Goal: Task Accomplishment & Management: Complete application form

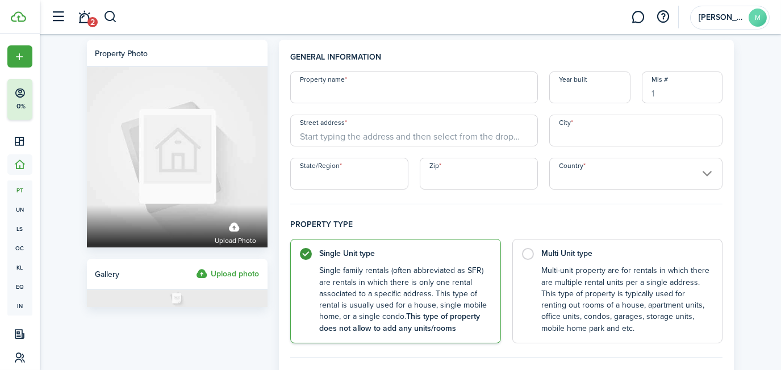
drag, startPoint x: 346, startPoint y: 80, endPoint x: 296, endPoint y: 73, distance: 50.5
click at [296, 73] on input "Property name" at bounding box center [414, 88] width 248 height 32
paste input "[STREET_ADDRESS]"
type input "[STREET_ADDRESS]"
click at [353, 140] on input "Street address" at bounding box center [414, 131] width 248 height 32
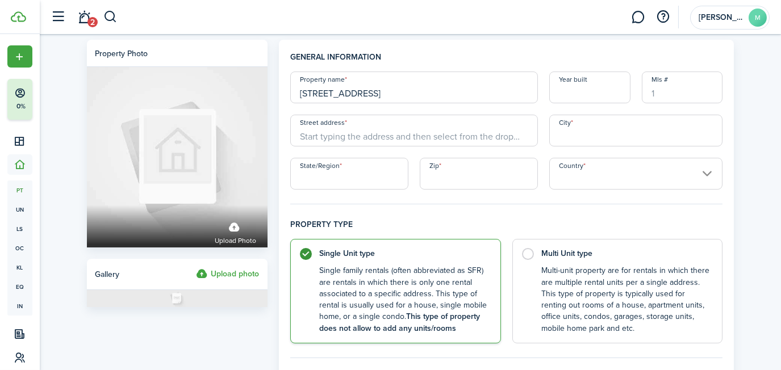
paste input "[STREET_ADDRESS]"
type input "[STREET_ADDRESS]"
click at [567, 128] on input "City" at bounding box center [636, 131] width 174 height 32
paste input "[PERSON_NAME]"
type input "[PERSON_NAME]"
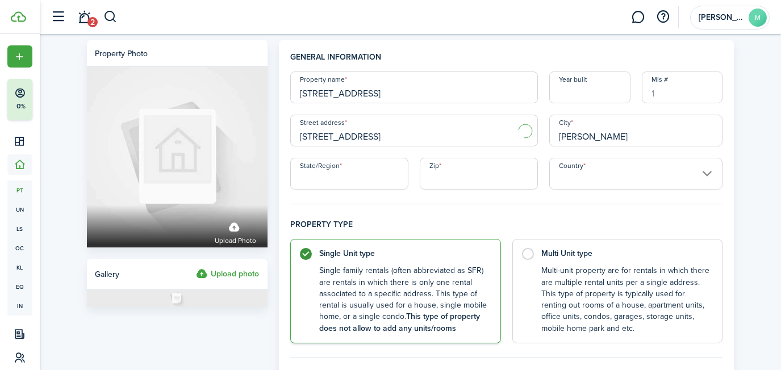
click at [347, 169] on input "State/Region" at bounding box center [349, 174] width 118 height 32
click at [363, 166] on input "State/Region" at bounding box center [349, 174] width 118 height 32
type input "FL"
click at [479, 176] on input "Zip" at bounding box center [479, 174] width 118 height 32
paste input "32583"
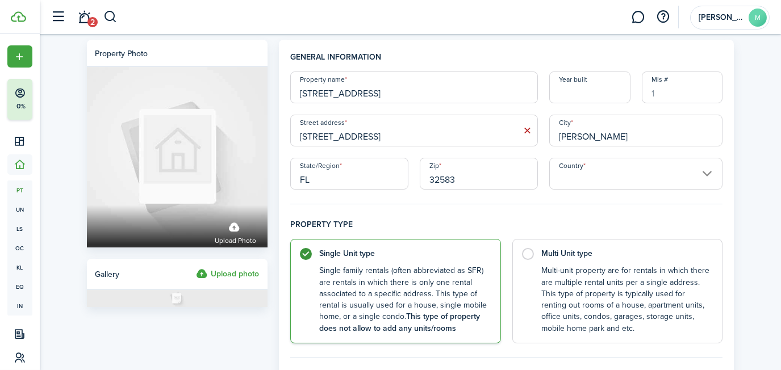
click at [601, 175] on input "Country" at bounding box center [636, 174] width 174 height 32
type input "32583"
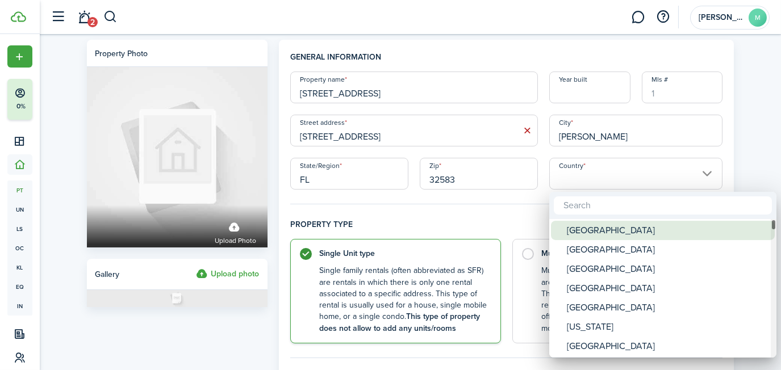
click at [588, 224] on div "[GEOGRAPHIC_DATA]" at bounding box center [667, 230] width 201 height 19
type input "[GEOGRAPHIC_DATA]"
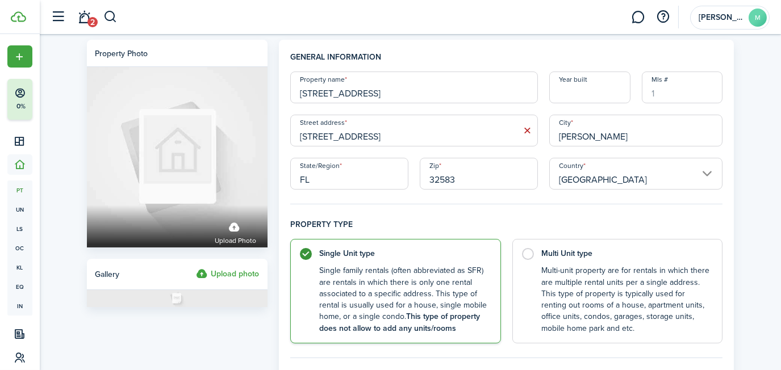
click at [591, 94] on input "Year built" at bounding box center [589, 88] width 81 height 32
paste input "2024"
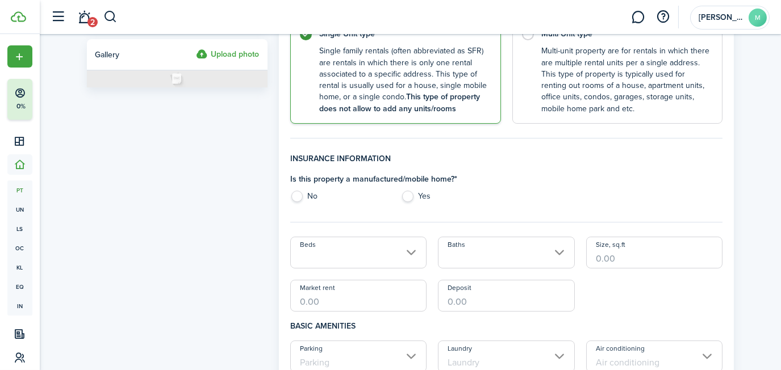
scroll to position [289, 0]
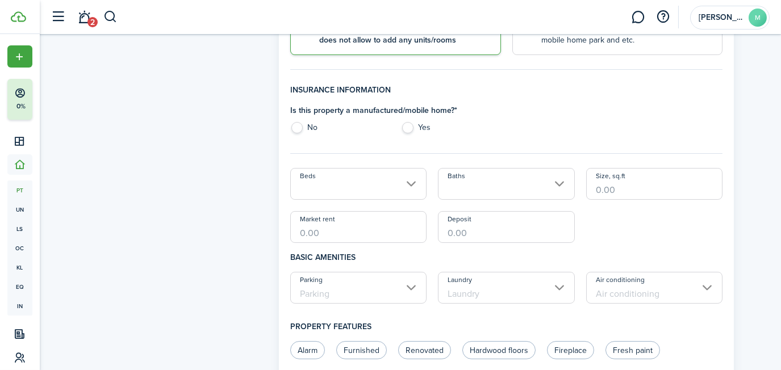
type input "2024"
click at [297, 129] on label "No" at bounding box center [339, 130] width 99 height 17
radio input "true"
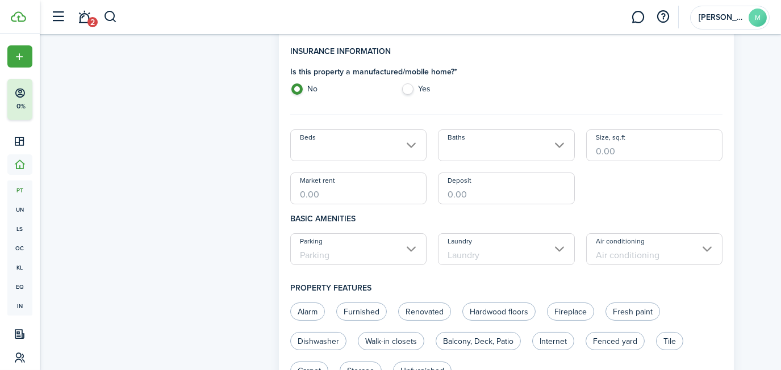
scroll to position [347, 0]
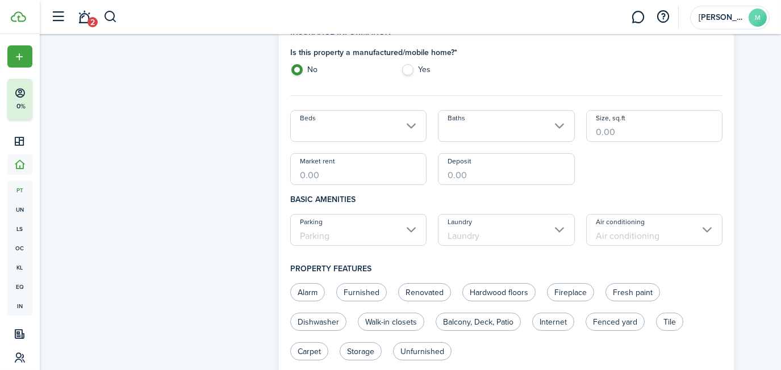
click at [321, 133] on input "Beds" at bounding box center [358, 126] width 137 height 32
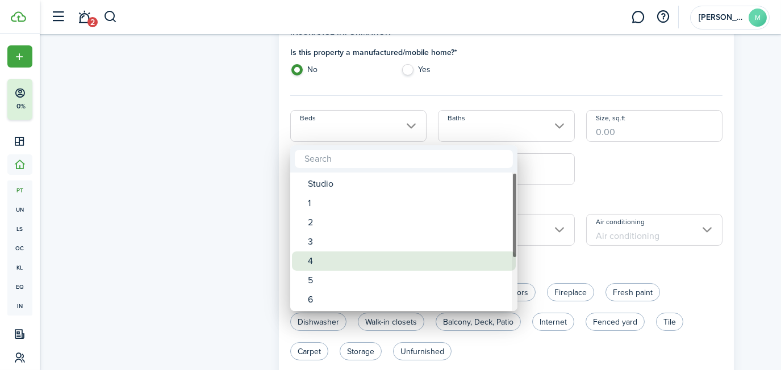
drag, startPoint x: 319, startPoint y: 256, endPoint x: 328, endPoint y: 247, distance: 12.9
click at [318, 256] on div "4" at bounding box center [408, 261] width 201 height 19
type input "4"
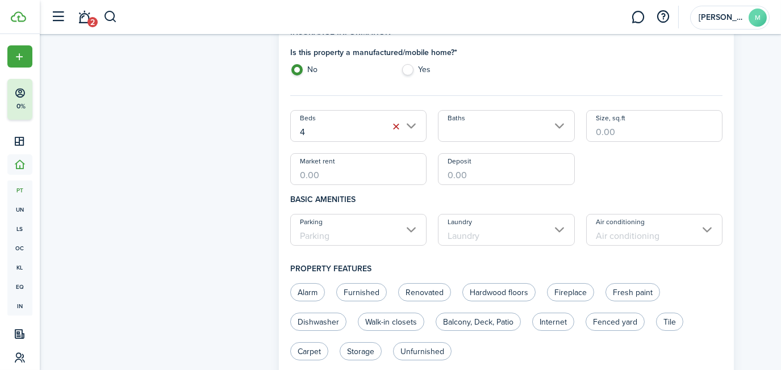
click at [449, 125] on input "Baths" at bounding box center [506, 126] width 137 height 32
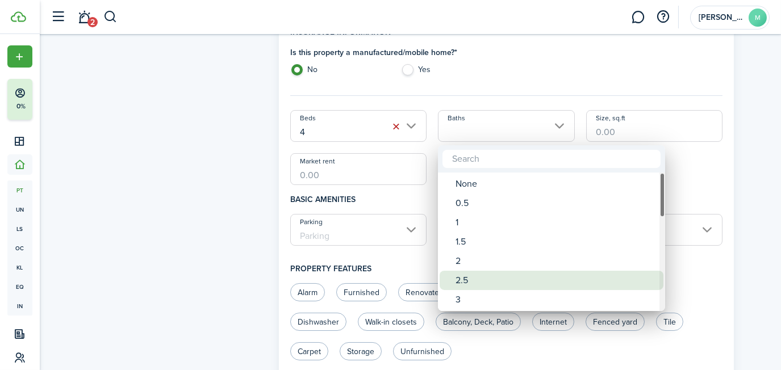
click at [469, 294] on div "3" at bounding box center [556, 299] width 201 height 19
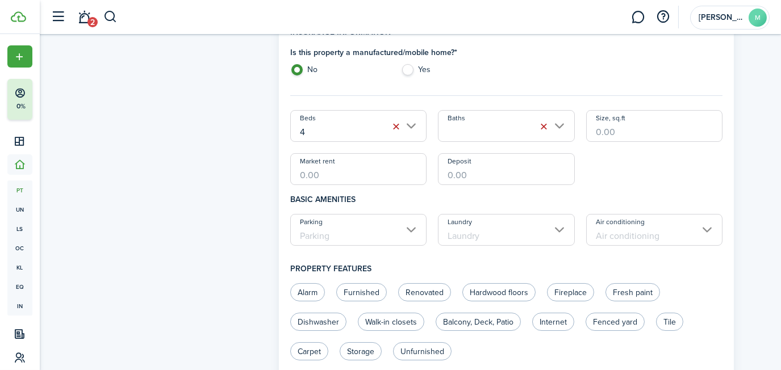
type input "3"
click at [642, 145] on div "Beds 4 Baths 3 Size, sq.ft Market rent Deposit" at bounding box center [507, 147] width 444 height 75
click at [642, 136] on input "Size, sq.ft" at bounding box center [654, 126] width 137 height 32
paste input "2,692"
type input "2,692"
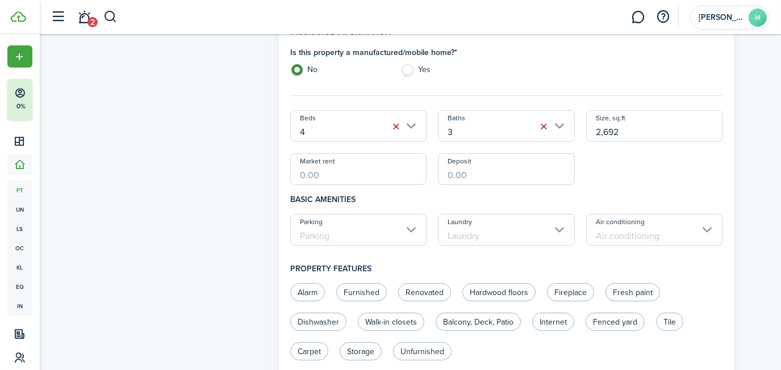
click at [662, 176] on div "Beds 4 Baths 3 Size, sq.ft 2,692 Market rent Deposit" at bounding box center [507, 147] width 444 height 75
click at [453, 173] on input "Deposit" at bounding box center [506, 169] width 137 height 32
type input "$4,240.00"
click at [639, 182] on div "Beds 4 Baths 3 Size, sq.ft 2,692 Market rent Deposit $4,240.00" at bounding box center [507, 147] width 444 height 75
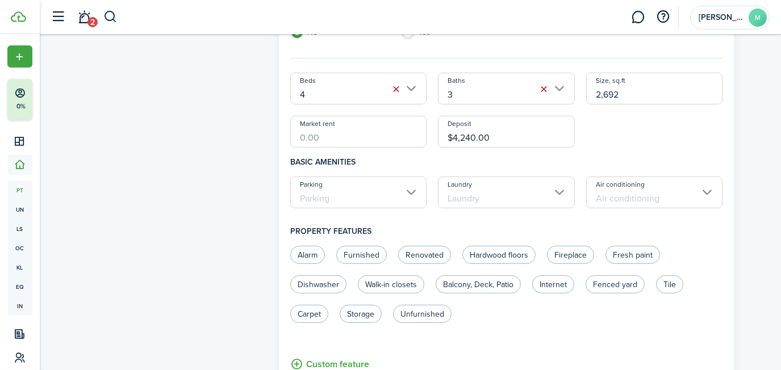
scroll to position [405, 0]
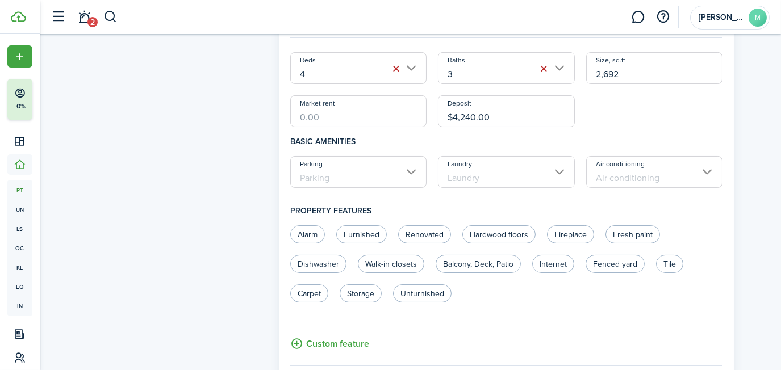
click at [610, 165] on input "Air conditioning" at bounding box center [654, 172] width 137 height 32
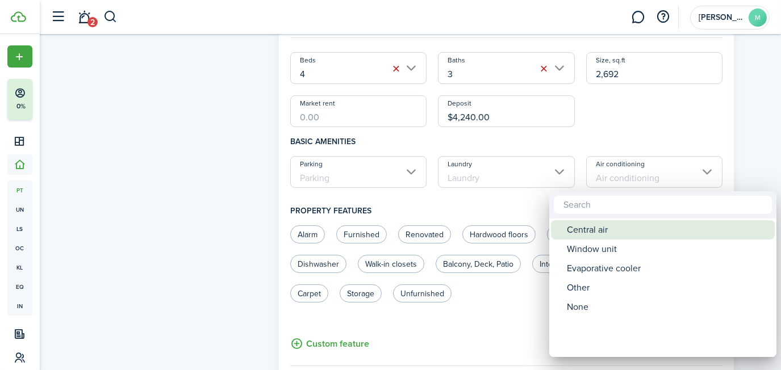
click at [625, 223] on div "Central air" at bounding box center [667, 229] width 201 height 19
type input "Central air"
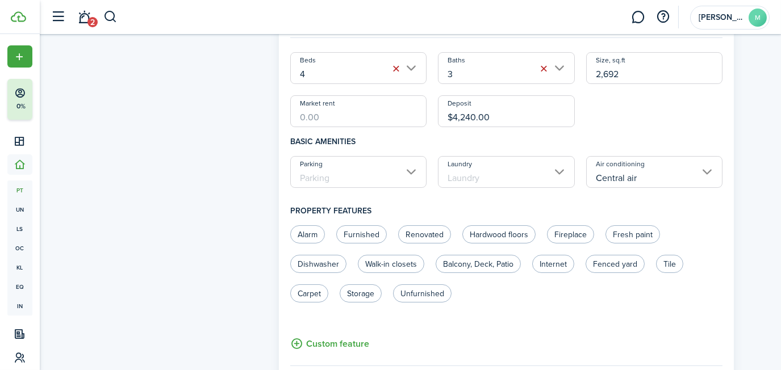
click at [473, 184] on input "Laundry" at bounding box center [506, 172] width 137 height 32
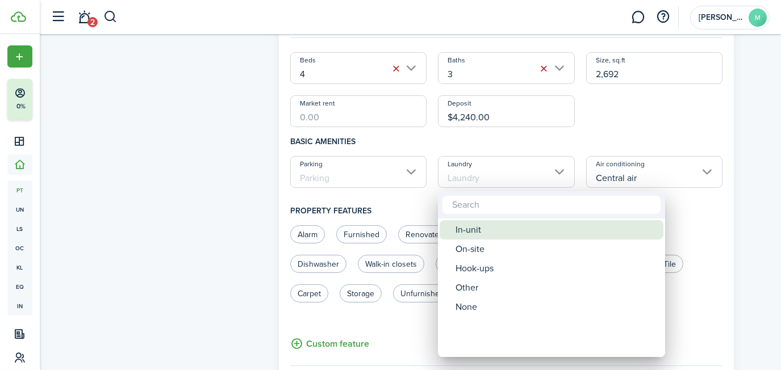
click at [490, 228] on div "In-unit" at bounding box center [556, 229] width 201 height 19
type input "In-unit"
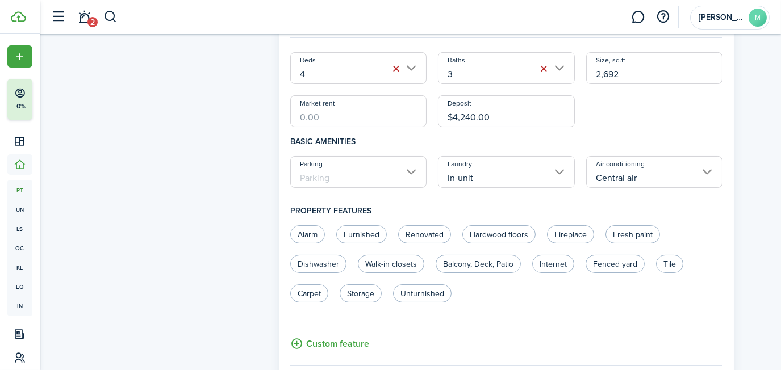
click at [365, 158] on input "Parking" at bounding box center [358, 172] width 137 height 32
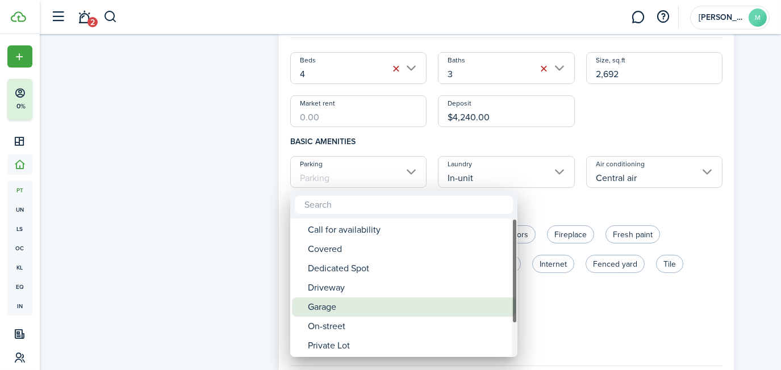
click at [383, 302] on div "Garage" at bounding box center [408, 307] width 201 height 19
type input "Garage"
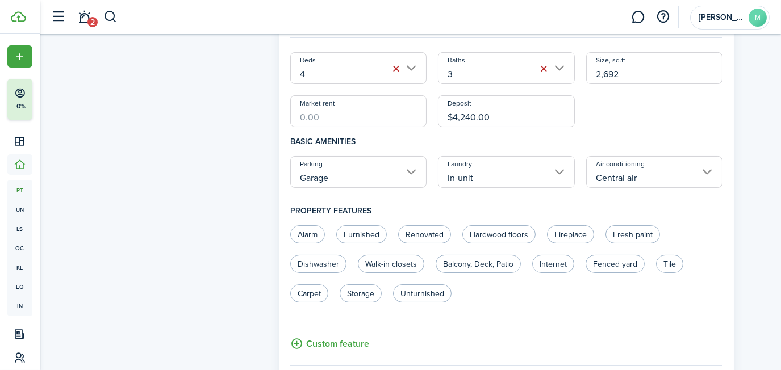
click at [737, 197] on div "General information Property name [STREET_ADDRESS] Year built [GEOGRAPHIC_DATA]…" at bounding box center [506, 162] width 467 height 1055
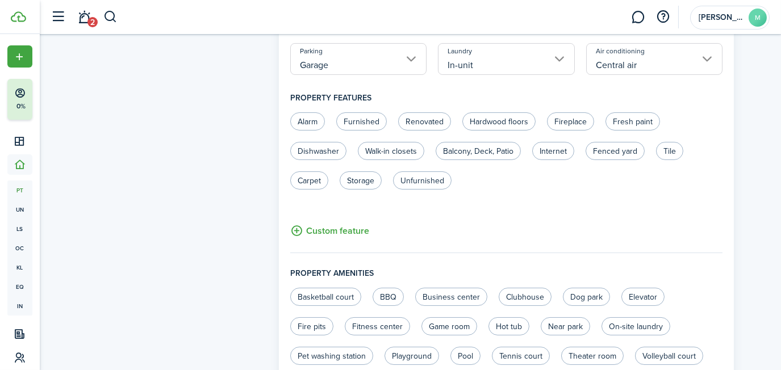
scroll to position [520, 0]
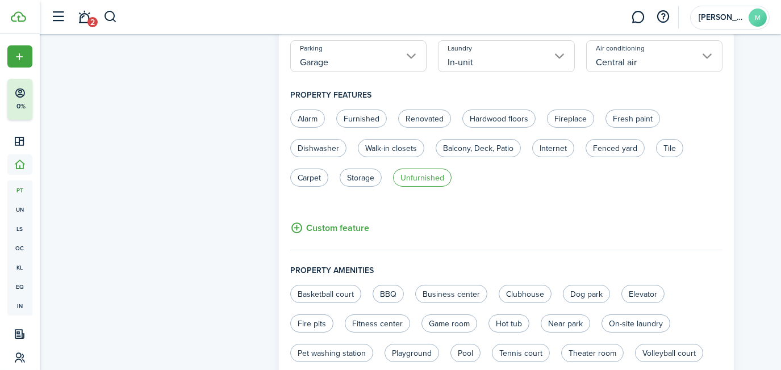
click at [400, 175] on label "Unfurnished" at bounding box center [422, 178] width 59 height 18
radio input "true"
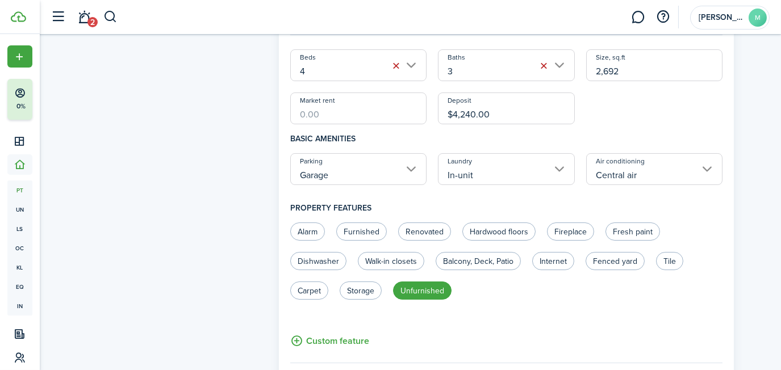
scroll to position [405, 0]
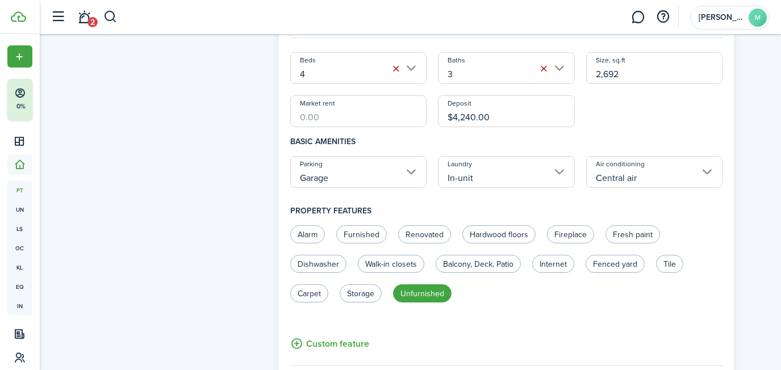
click at [621, 170] on input "Central air" at bounding box center [654, 172] width 137 height 32
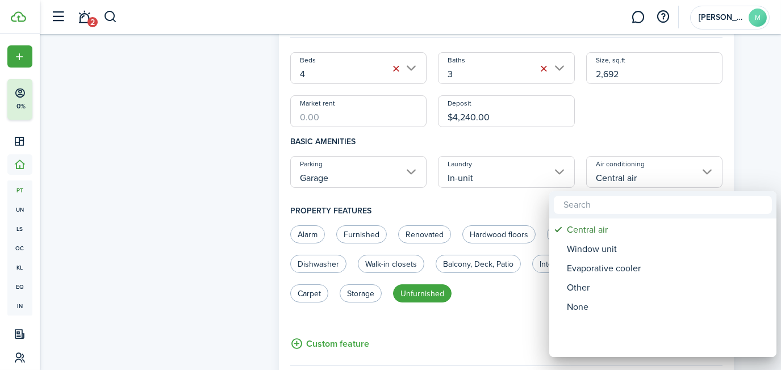
click at [621, 170] on div at bounding box center [390, 185] width 963 height 552
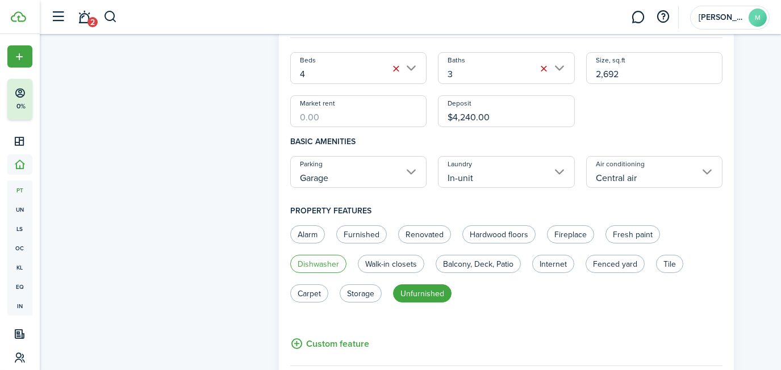
click at [330, 259] on label "Dishwasher" at bounding box center [318, 264] width 56 height 18
radio input "true"
click at [676, 261] on label "Tile" at bounding box center [669, 264] width 27 height 18
click at [668, 266] on label "Tile" at bounding box center [669, 264] width 27 height 18
radio input "false"
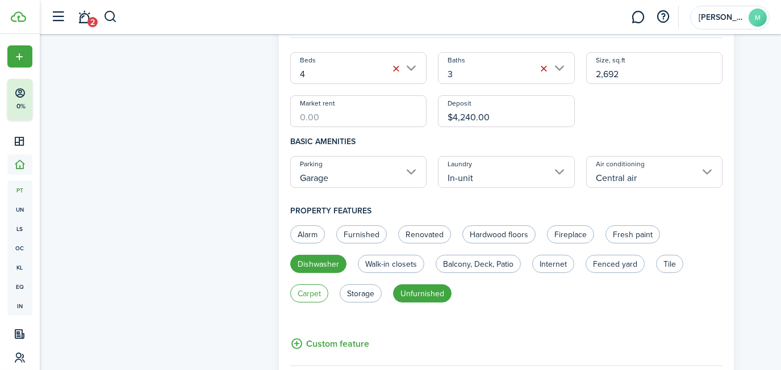
click at [298, 294] on label "Carpet" at bounding box center [309, 294] width 38 height 18
radio input "true"
click at [369, 286] on label "Storage" at bounding box center [361, 294] width 42 height 18
radio input "true"
click at [503, 236] on label "Hardwood floors" at bounding box center [499, 235] width 73 height 18
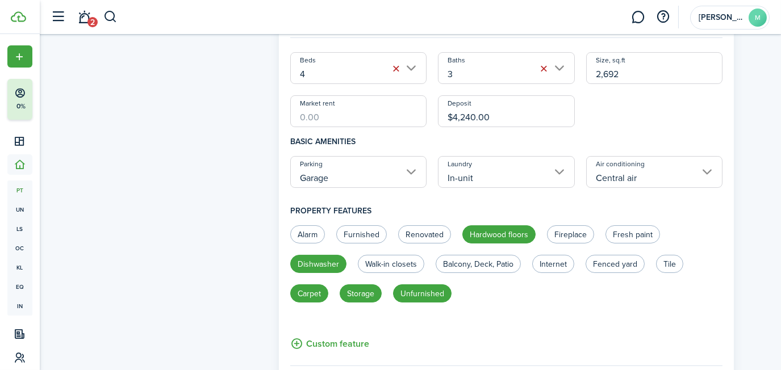
radio input "true"
click at [312, 297] on label "Carpet" at bounding box center [309, 294] width 38 height 18
radio input "false"
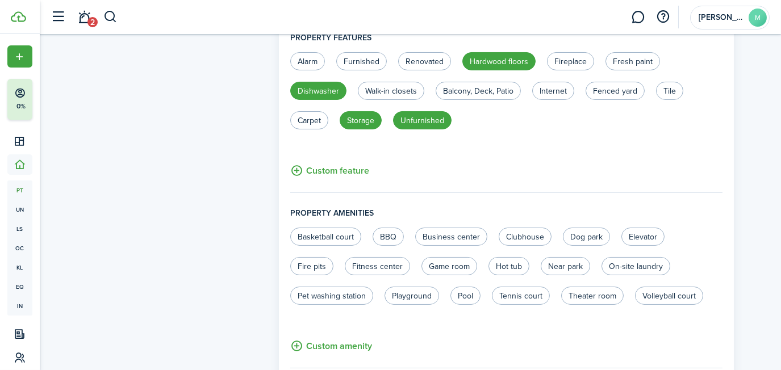
scroll to position [636, 0]
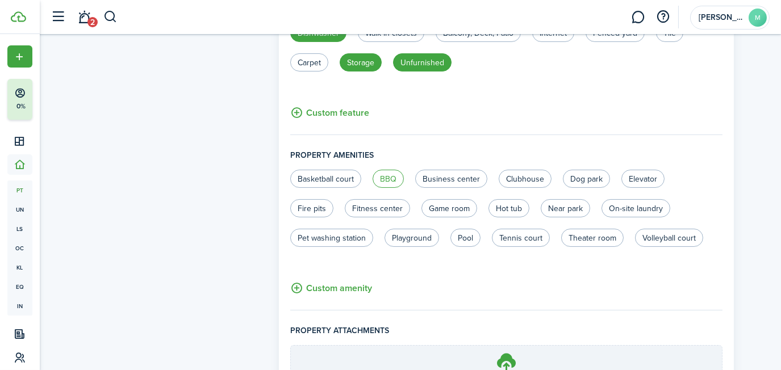
click at [396, 181] on label "BBQ" at bounding box center [388, 179] width 31 height 18
radio input "true"
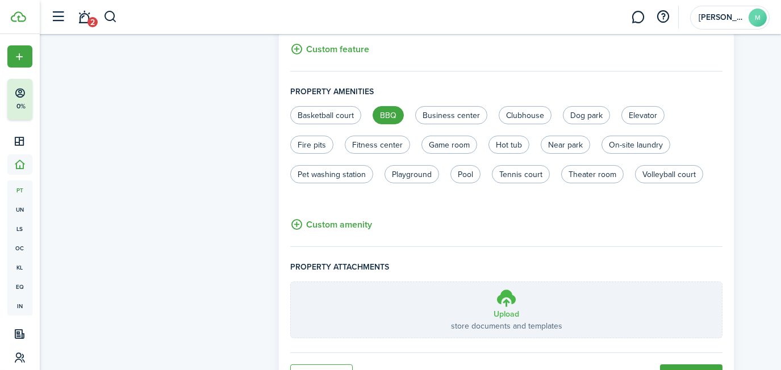
scroll to position [756, 0]
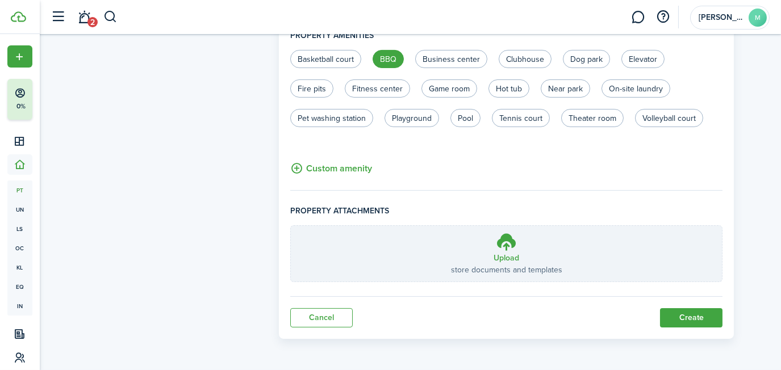
click at [685, 317] on button "Create" at bounding box center [691, 318] width 63 height 19
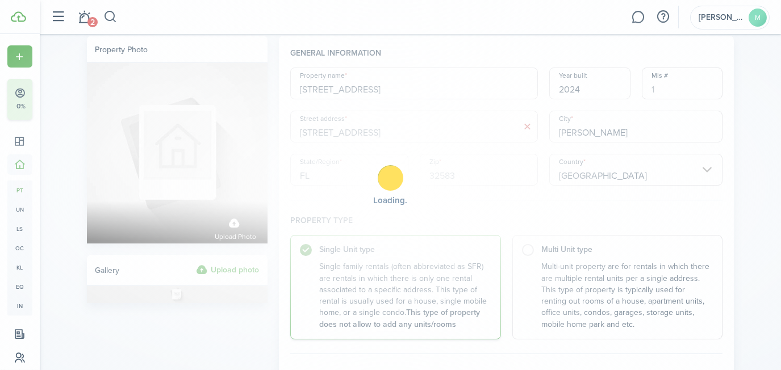
scroll to position [0, 0]
